Goal: Task Accomplishment & Management: Complete application form

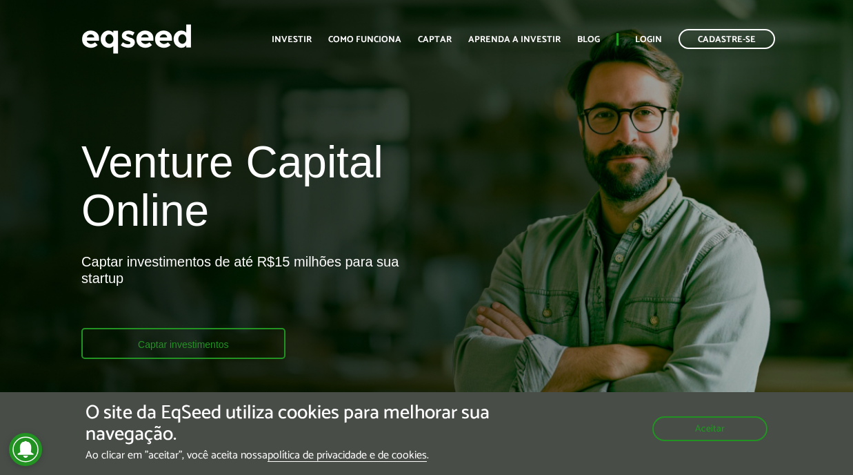
click at [245, 349] on link "Captar investimentos" at bounding box center [183, 343] width 204 height 31
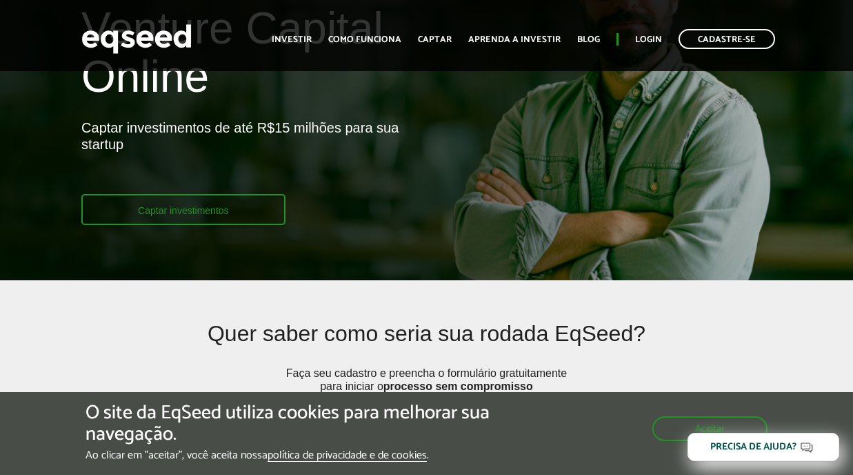
click at [203, 214] on link "Captar investimentos" at bounding box center [183, 209] width 204 height 31
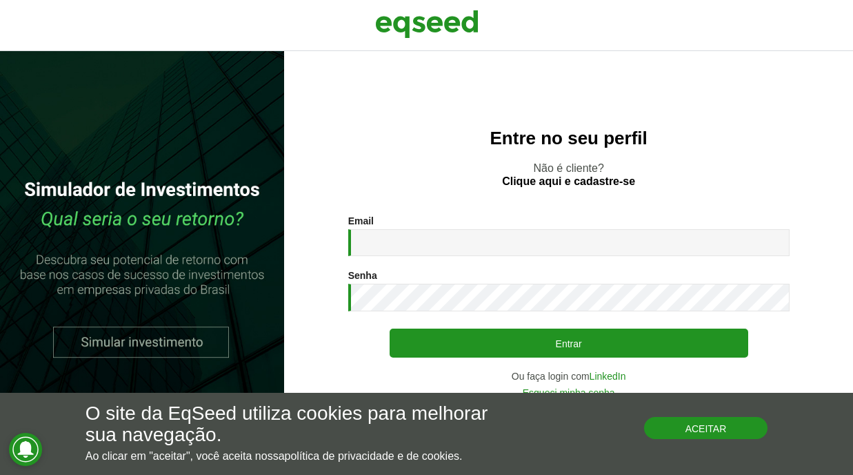
click at [685, 431] on button "Aceitar" at bounding box center [706, 428] width 124 height 22
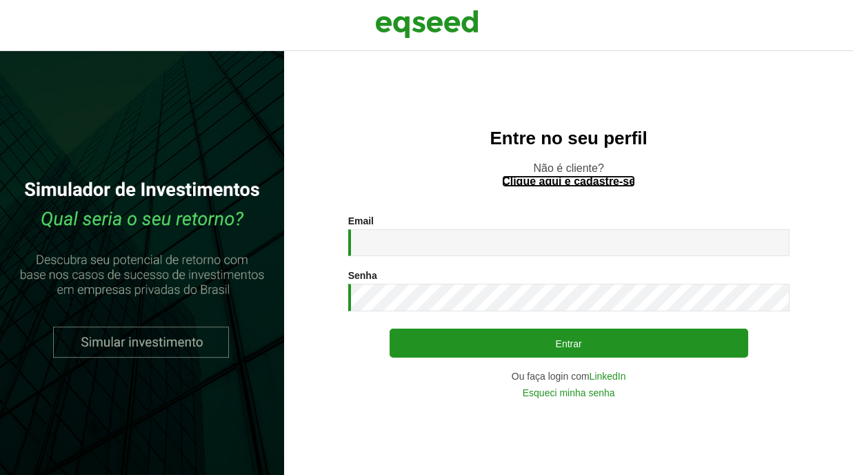
click at [562, 179] on link "Clique aqui e cadastre-se" at bounding box center [568, 181] width 133 height 11
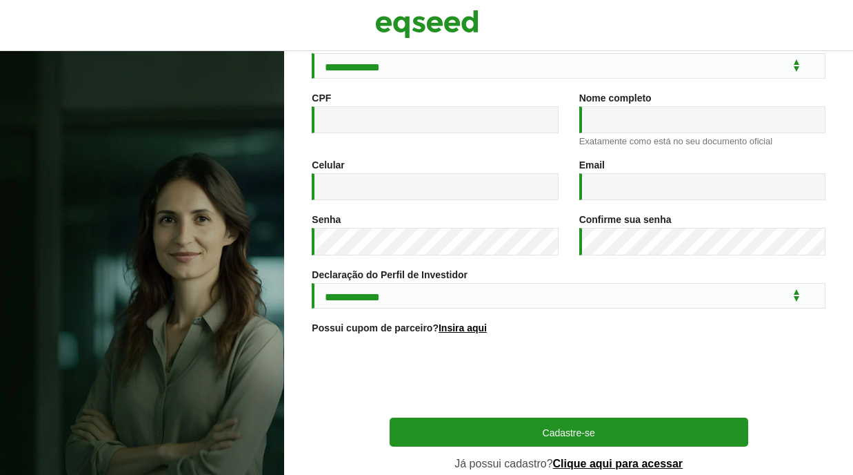
scroll to position [163, 0]
